Goal: Information Seeking & Learning: Learn about a topic

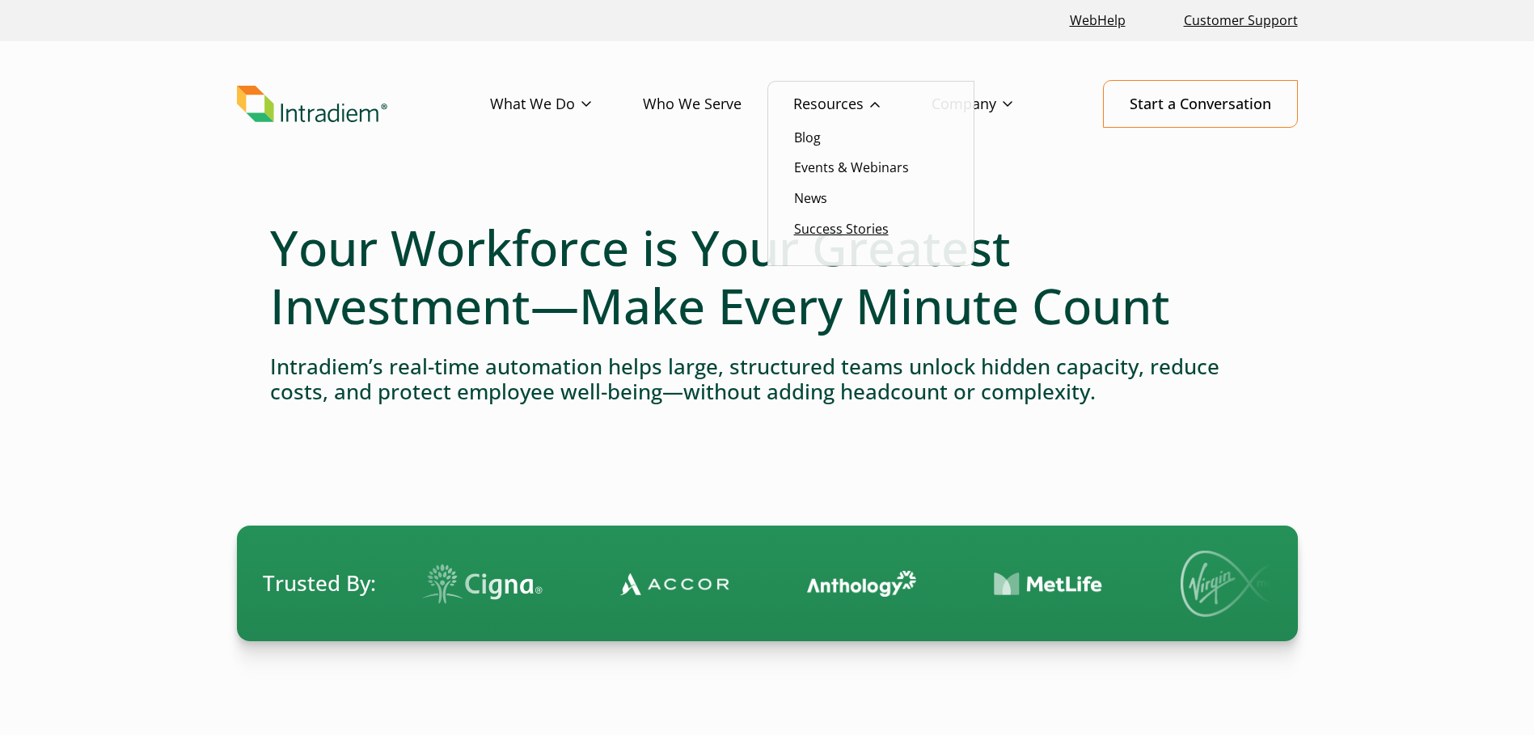
click at [815, 228] on link "Success Stories" at bounding box center [841, 229] width 95 height 18
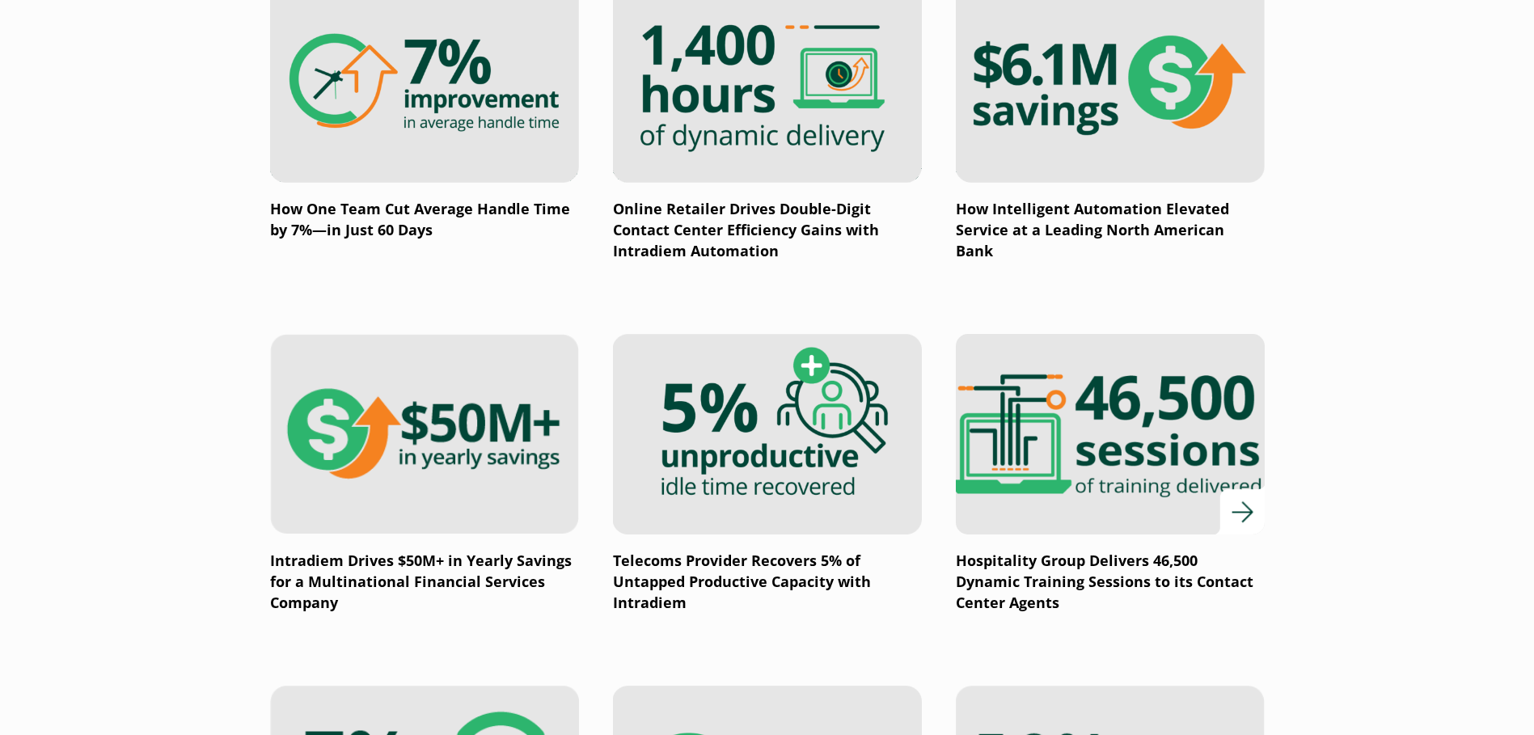
scroll to position [1375, 0]
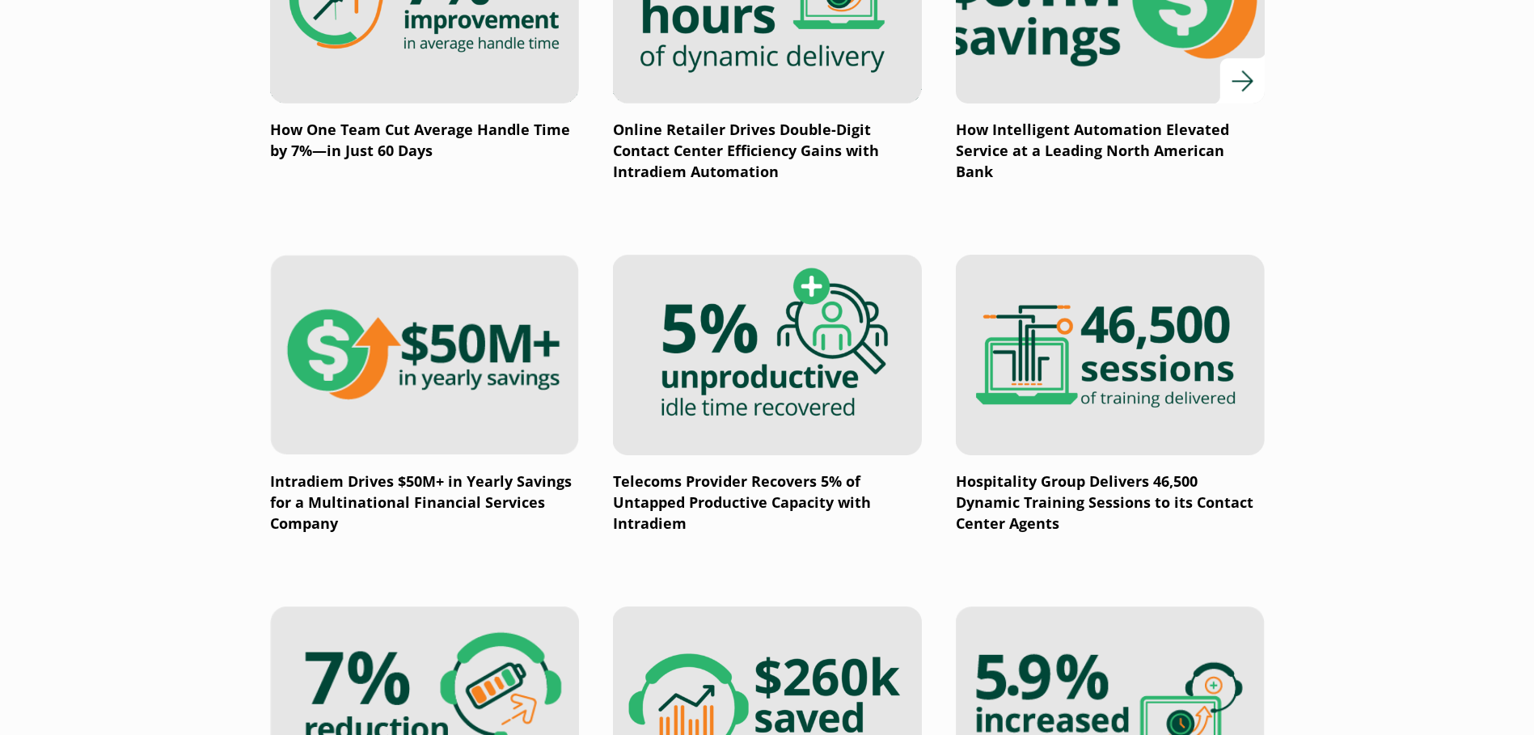
click at [1243, 90] on div at bounding box center [1110, 3] width 309 height 201
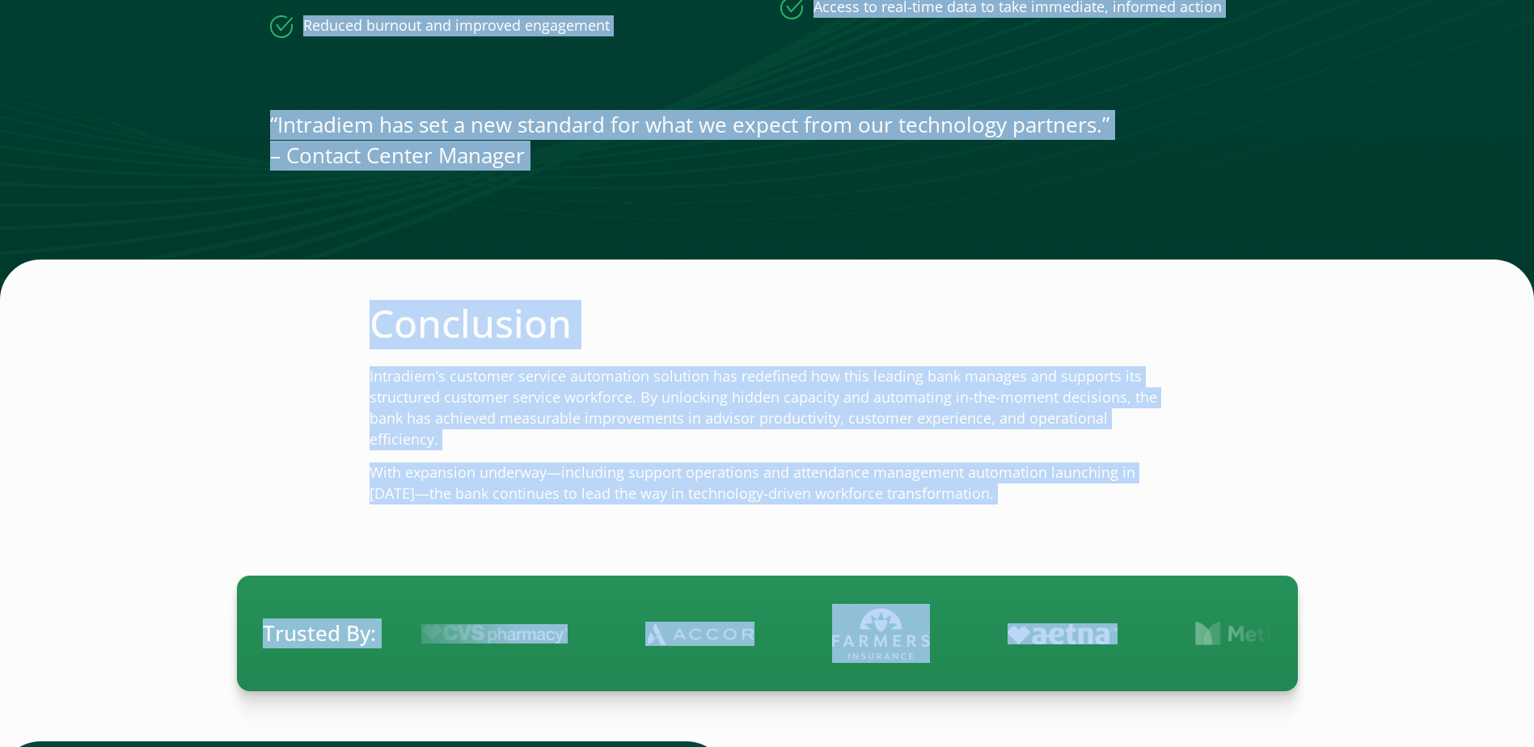
scroll to position [2830, 0]
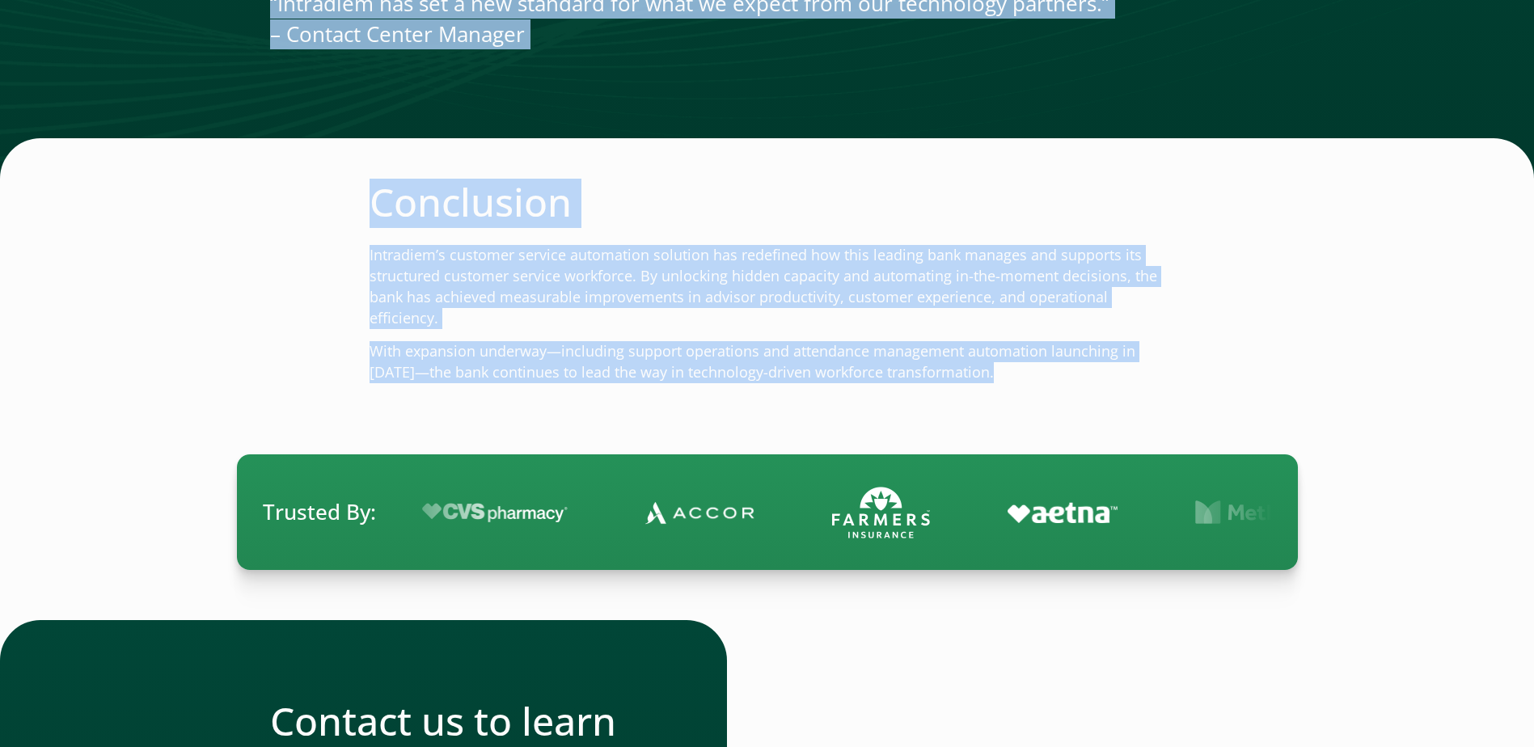
drag, startPoint x: 412, startPoint y: 241, endPoint x: 1117, endPoint y: 420, distance: 727.5
copy div "How Intelligent Automation Elevated Service at a Leading North American Bank $6…"
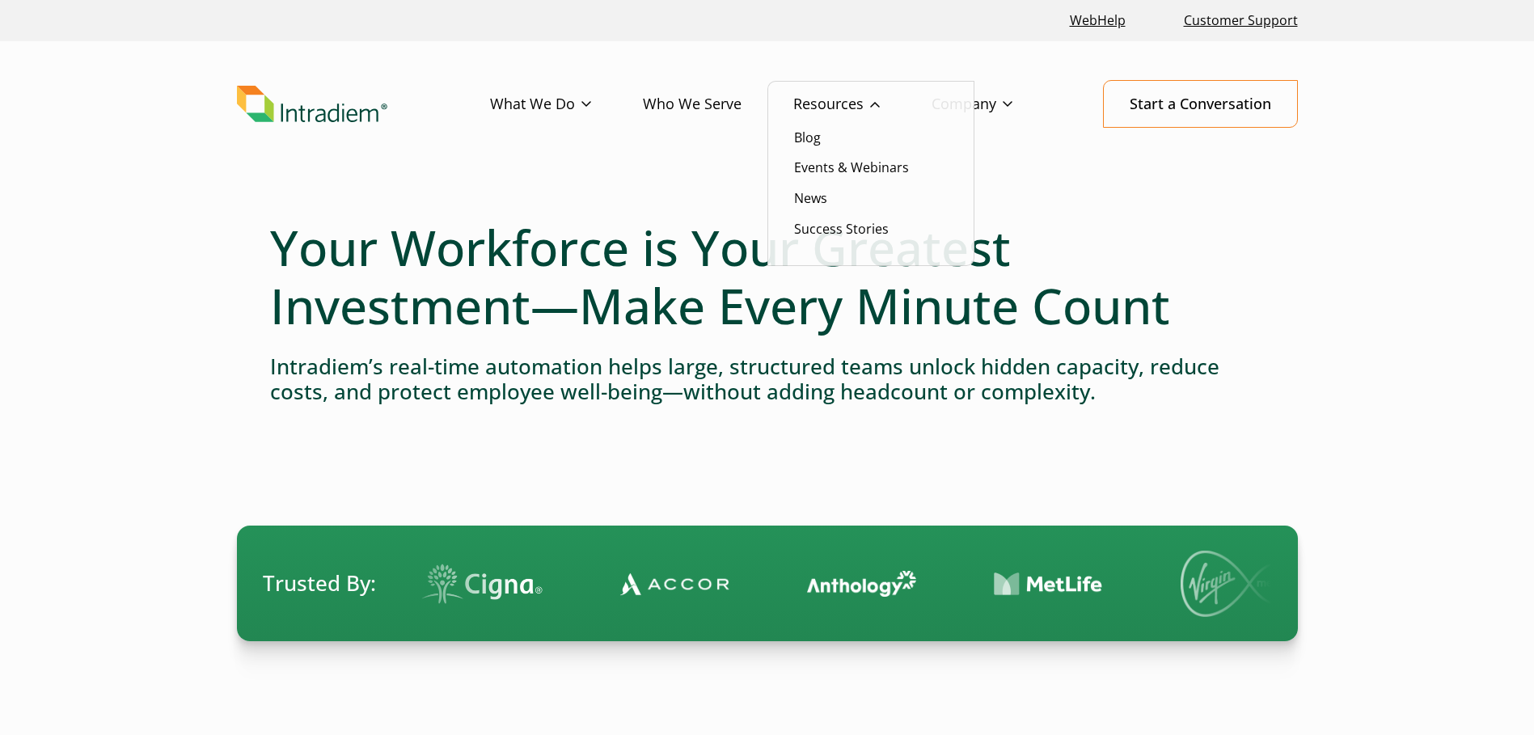
drag, startPoint x: 0, startPoint y: 0, endPoint x: 844, endPoint y: 107, distance: 851.0
click at [844, 108] on link "Resources" at bounding box center [862, 104] width 138 height 47
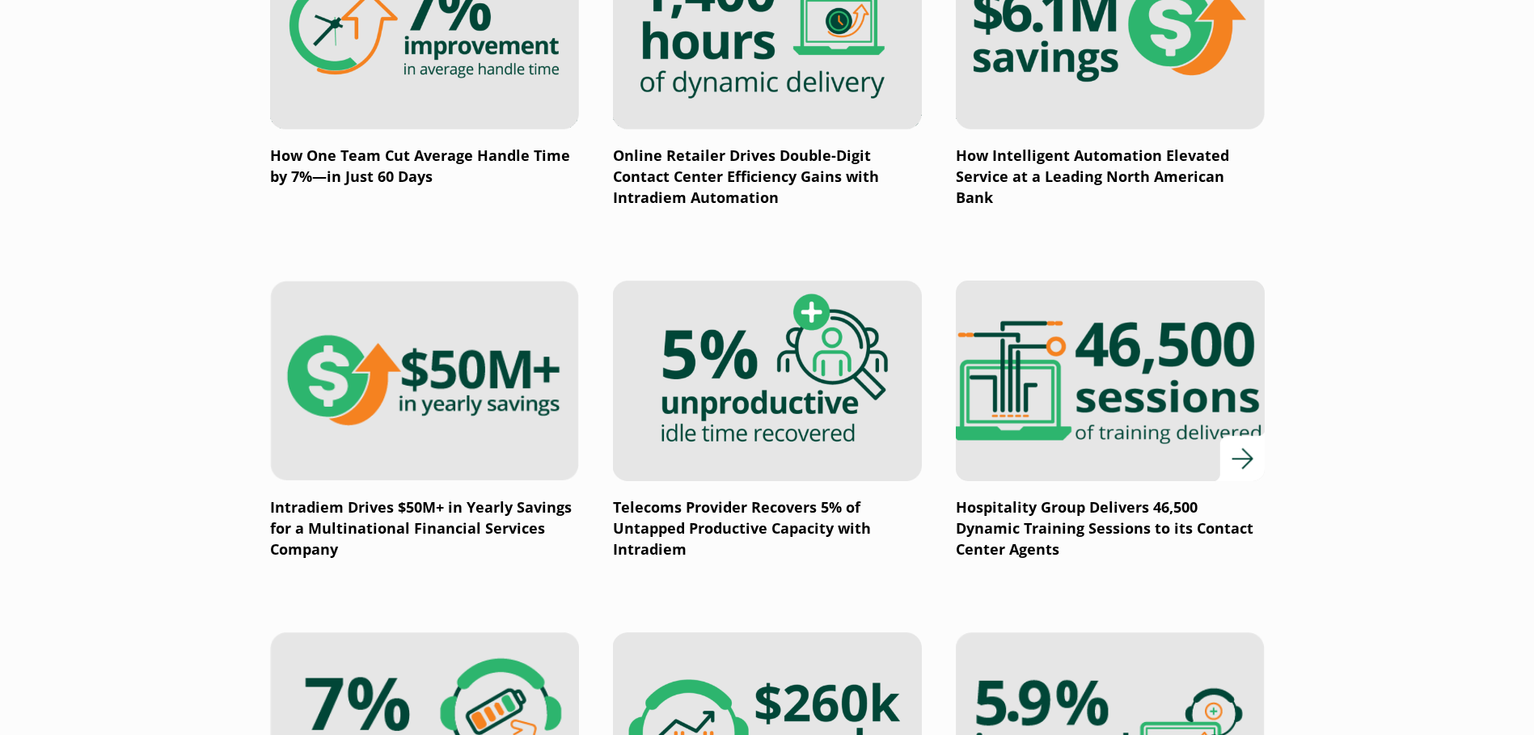
scroll to position [1375, 0]
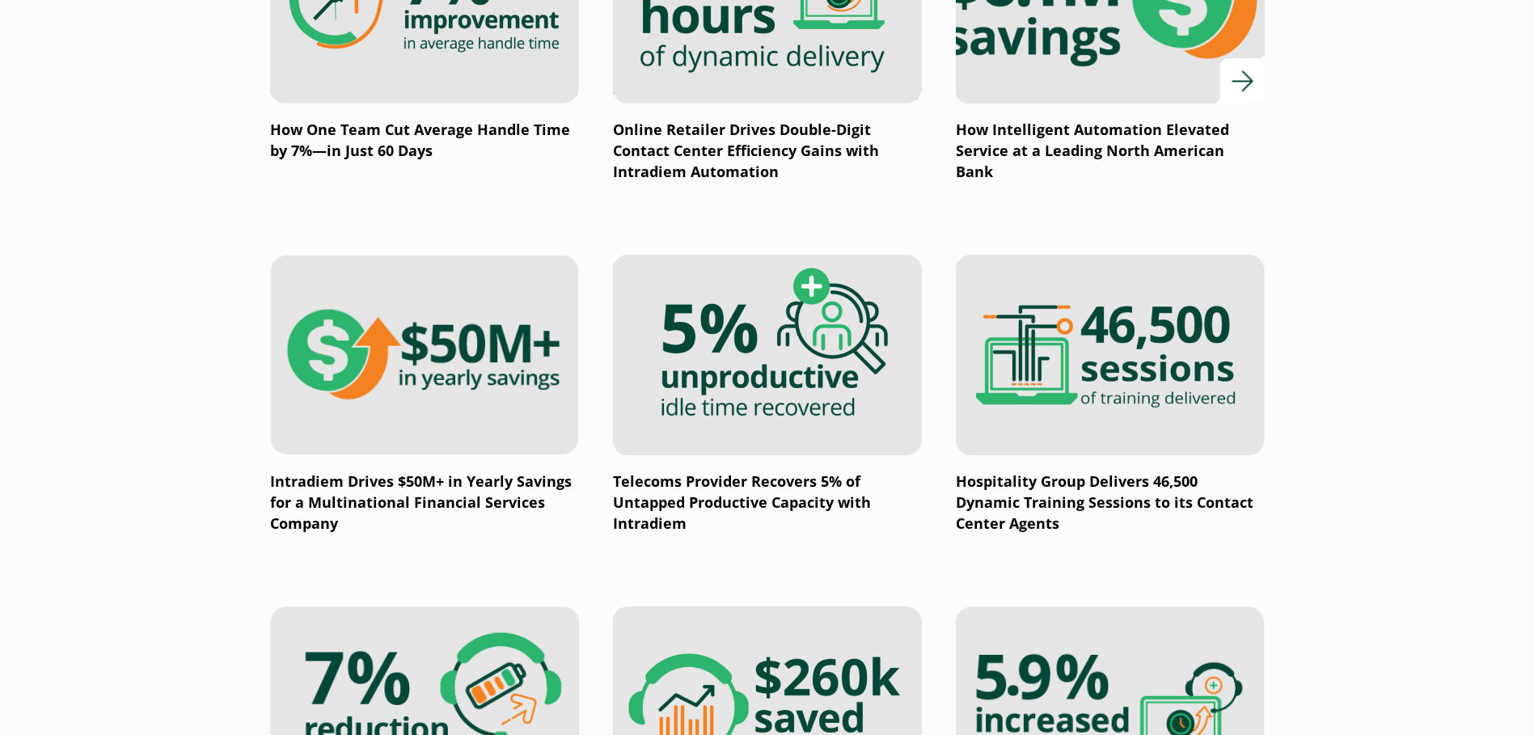
click at [1026, 74] on img at bounding box center [1109, 3] width 370 height 241
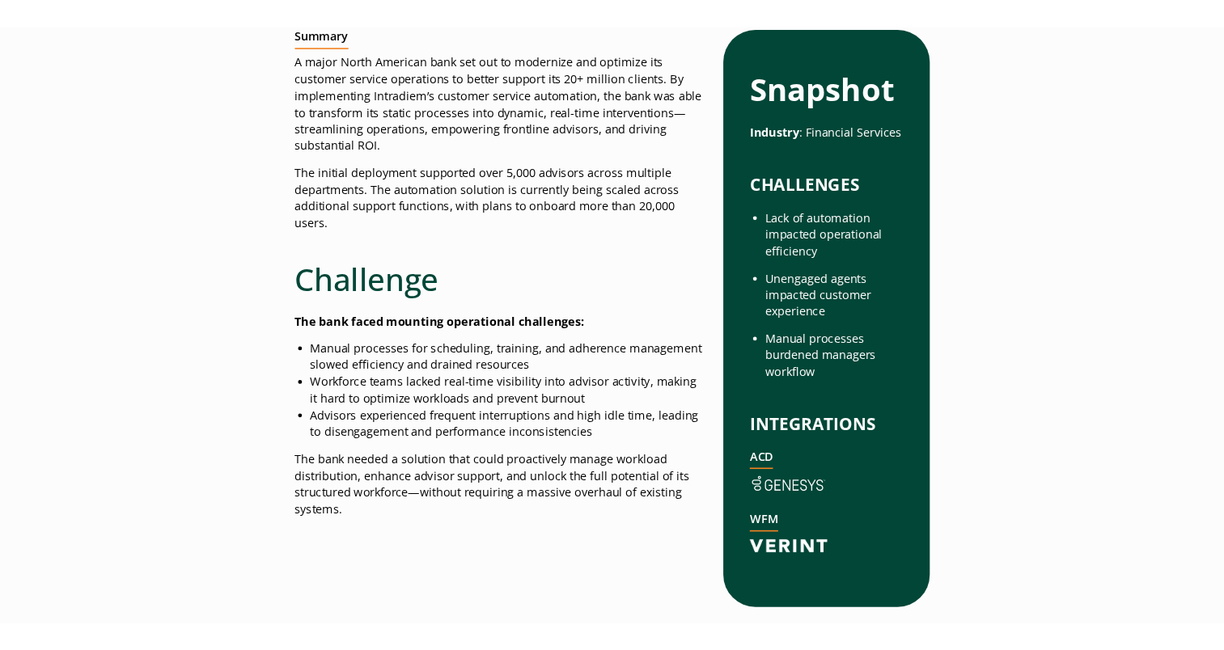
scroll to position [728, 0]
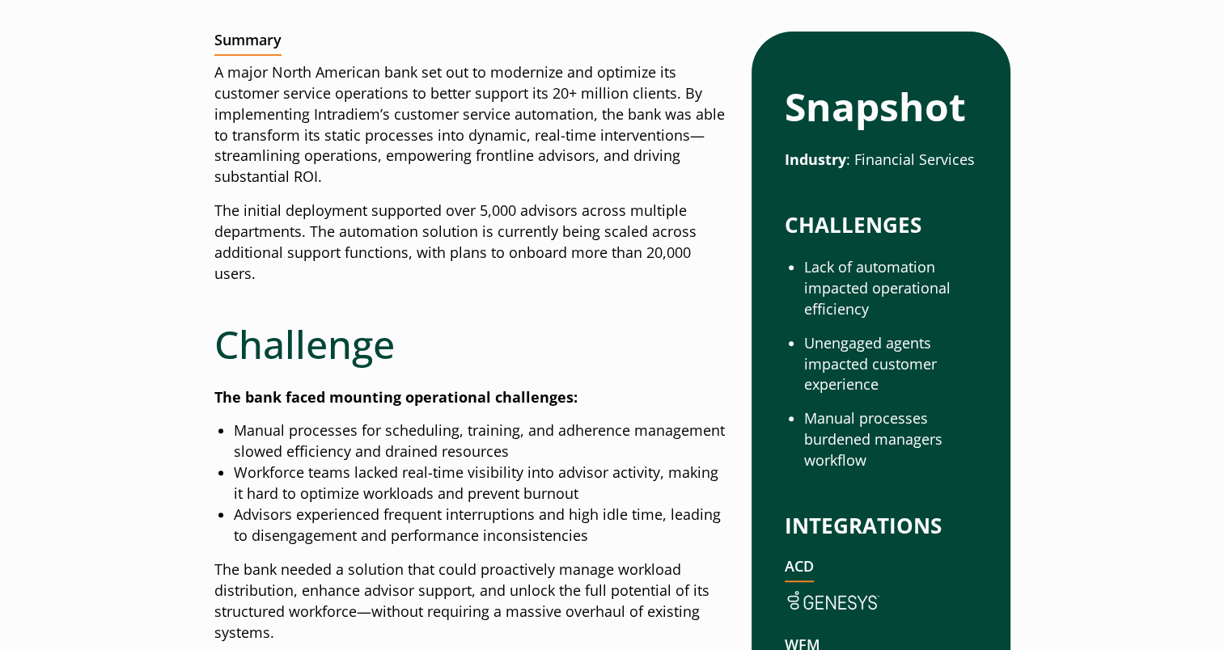
click at [543, 329] on h2 "Challenge" at bounding box center [470, 344] width 512 height 47
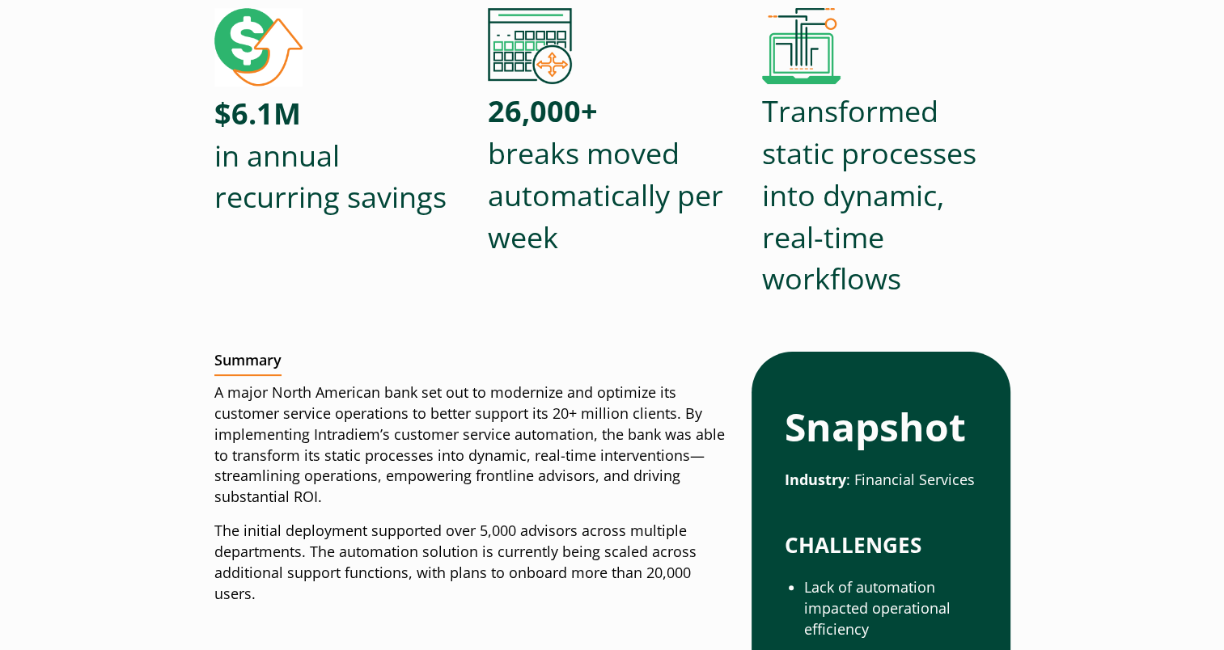
scroll to position [299, 0]
